Goal: Check status: Check status

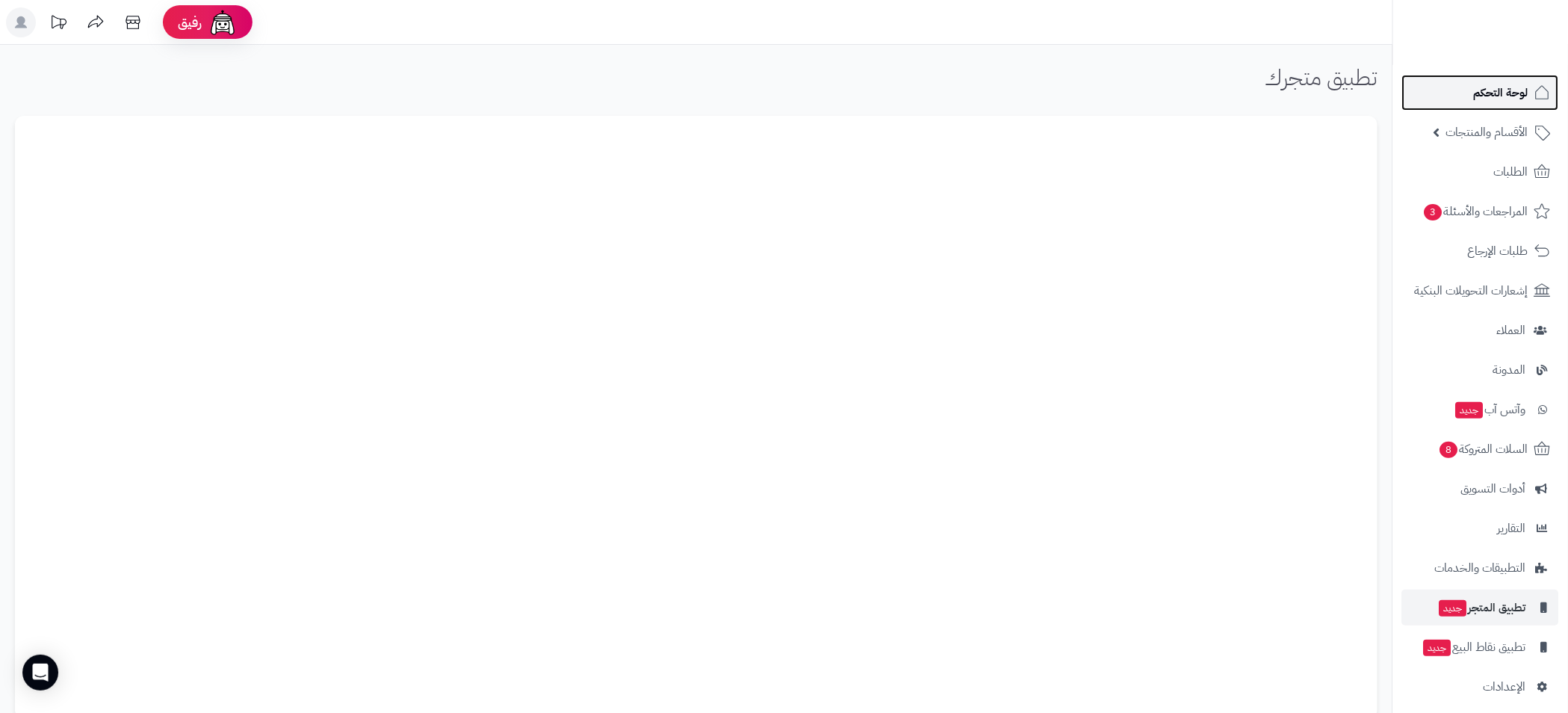
click at [1470, 103] on link "لوحة التحكم" at bounding box center [1481, 92] width 157 height 36
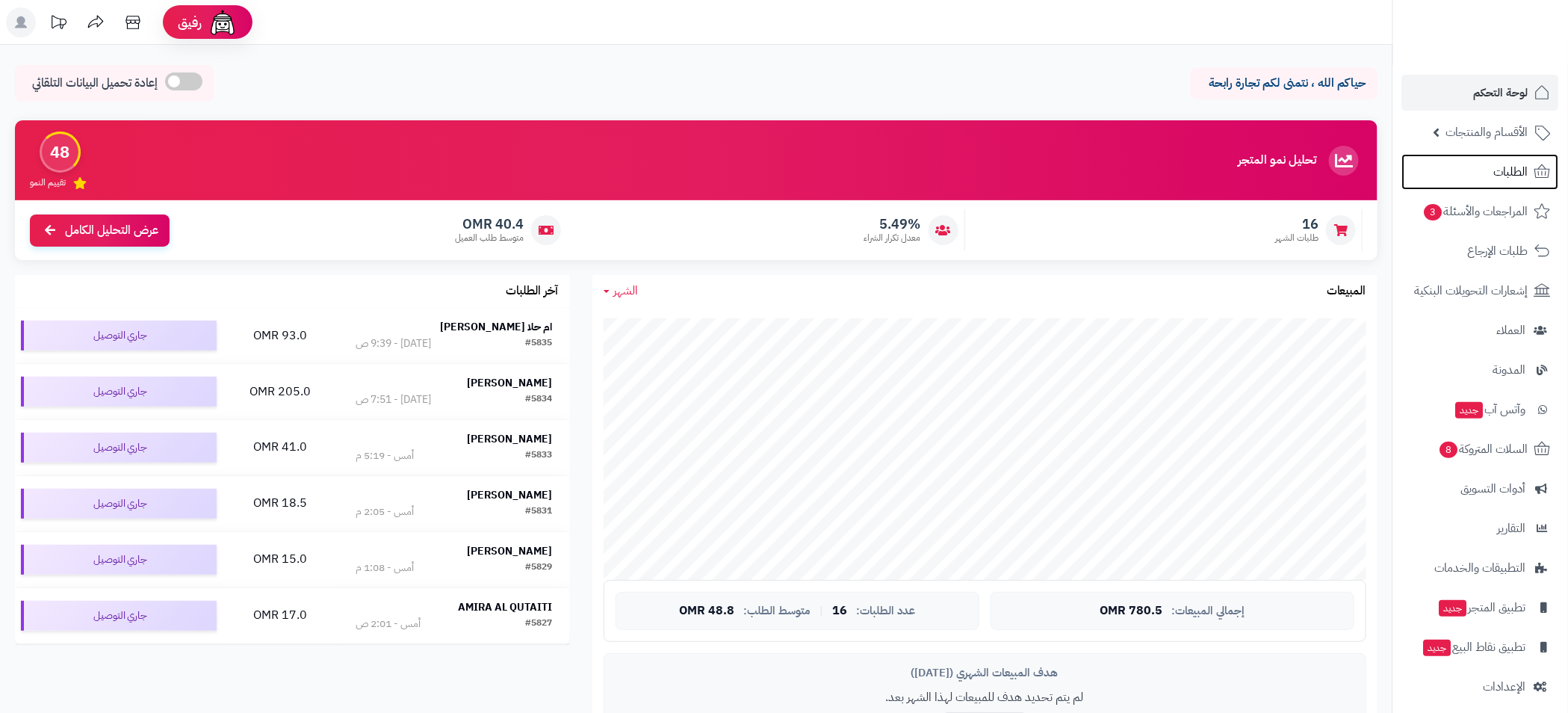
click at [1496, 173] on span "الطلبات" at bounding box center [1511, 172] width 34 height 21
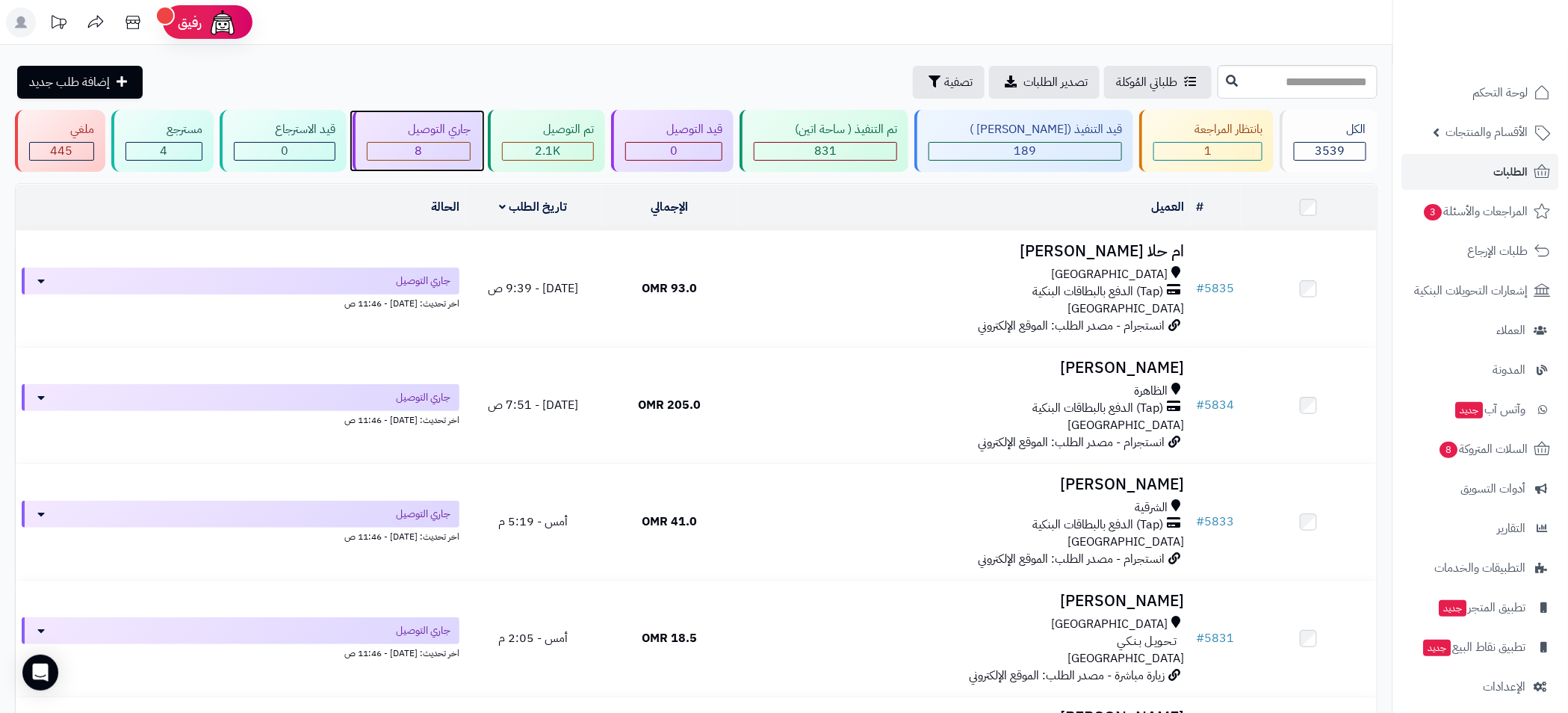
click at [455, 145] on div "8" at bounding box center [418, 151] width 102 height 17
click at [431, 135] on div "جاري التوصيل" at bounding box center [419, 129] width 104 height 17
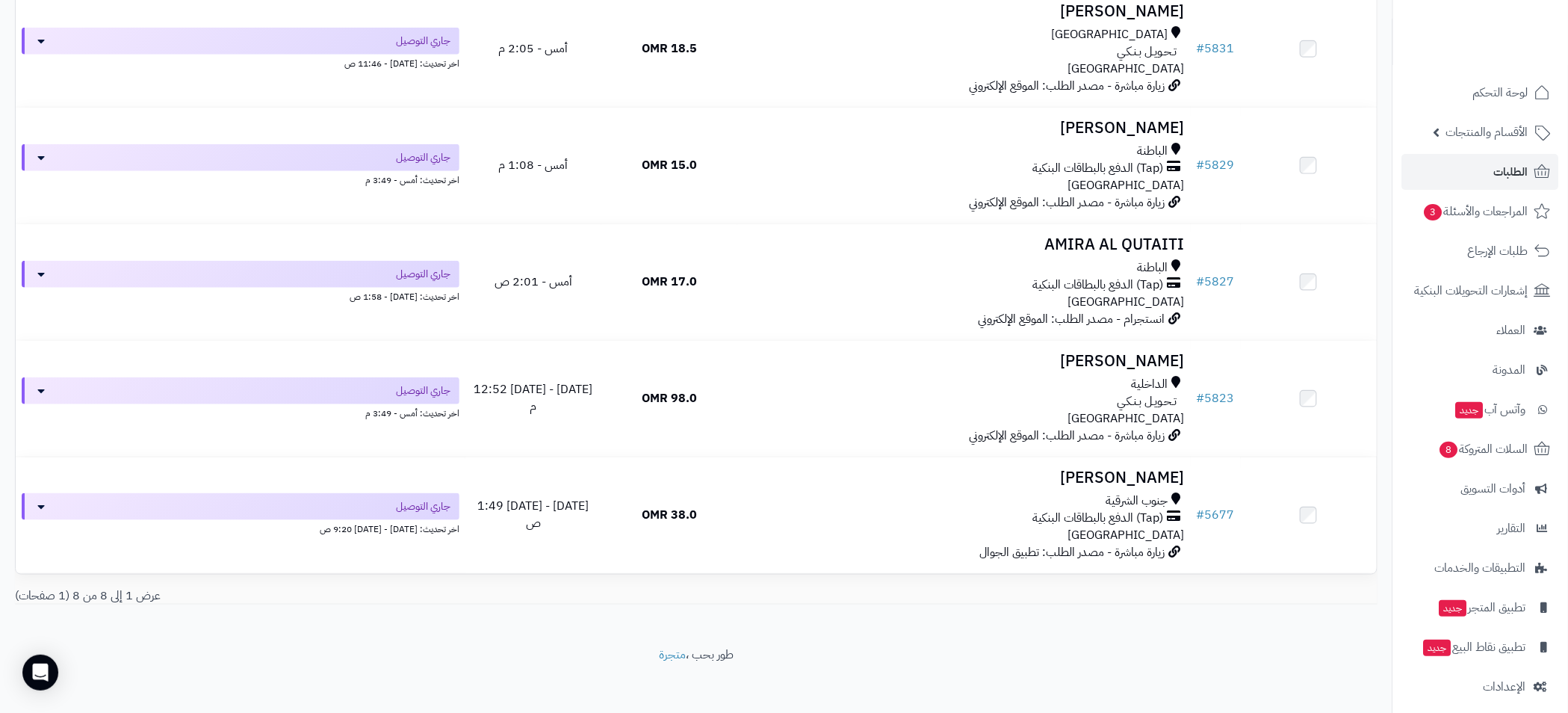
scroll to position [596, 0]
